Goal: Information Seeking & Learning: Learn about a topic

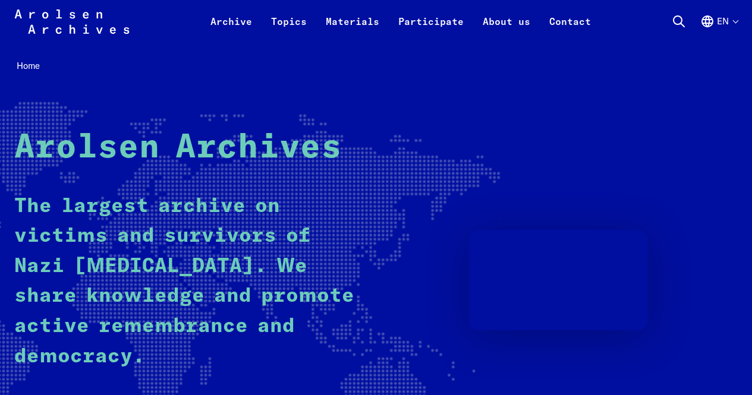
scroll to position [320, 0]
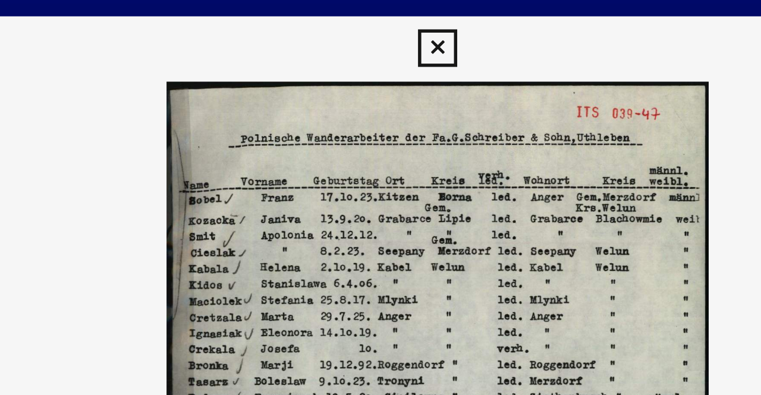
scroll to position [365, 0]
click at [379, 18] on icon at bounding box center [380, 18] width 14 height 14
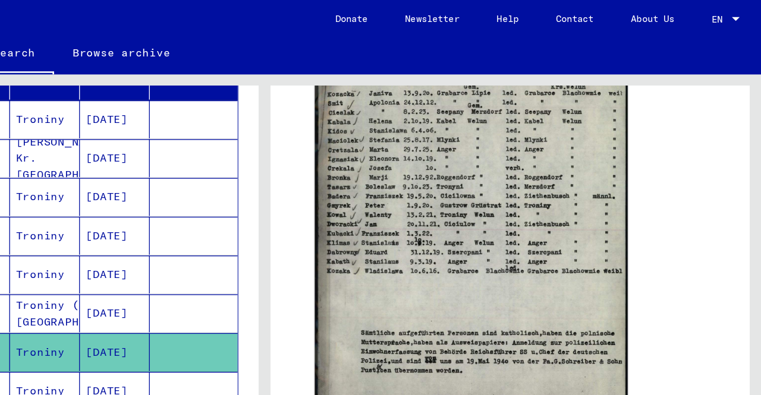
click at [582, 178] on img at bounding box center [539, 178] width 240 height 335
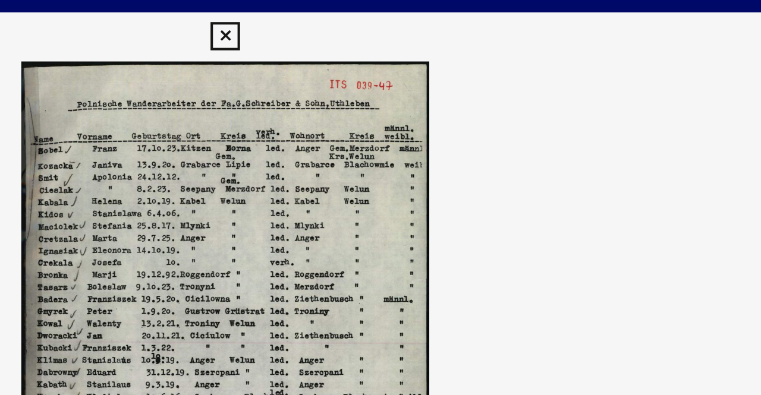
drag, startPoint x: 450, startPoint y: 49, endPoint x: 369, endPoint y: 50, distance: 81.5
click at [369, 50] on img at bounding box center [380, 168] width 609 height 277
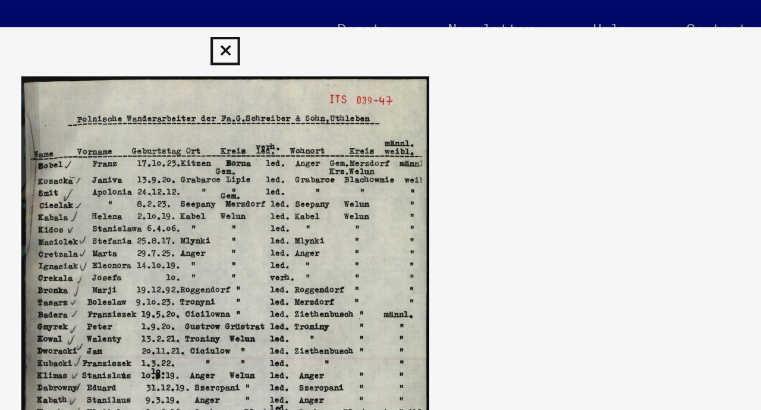
click at [272, 168] on img at bounding box center [380, 175] width 609 height 277
